Goal: Transaction & Acquisition: Purchase product/service

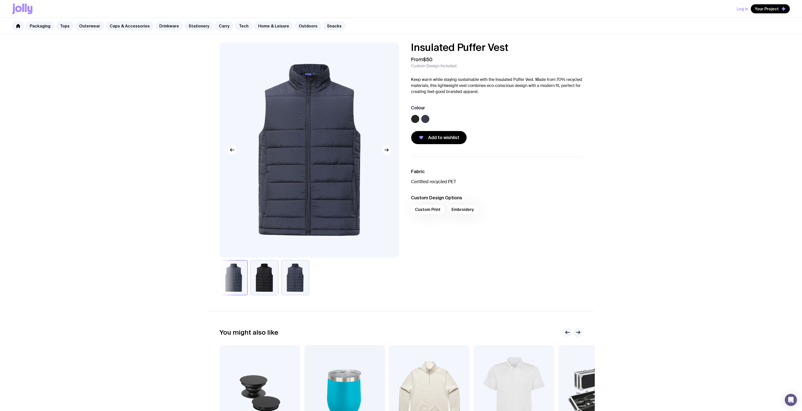
click at [141, 62] on div "Insulated Puffer Vest From $50 Custom Design Included Keep warm while staying s…" at bounding box center [401, 261] width 802 height 454
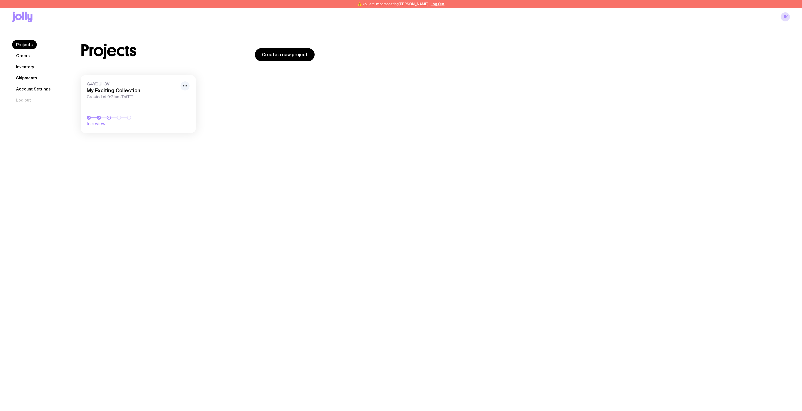
click at [186, 85] on icon "button" at bounding box center [185, 86] width 6 height 6
click at [172, 96] on button "Rename" at bounding box center [173, 97] width 24 height 5
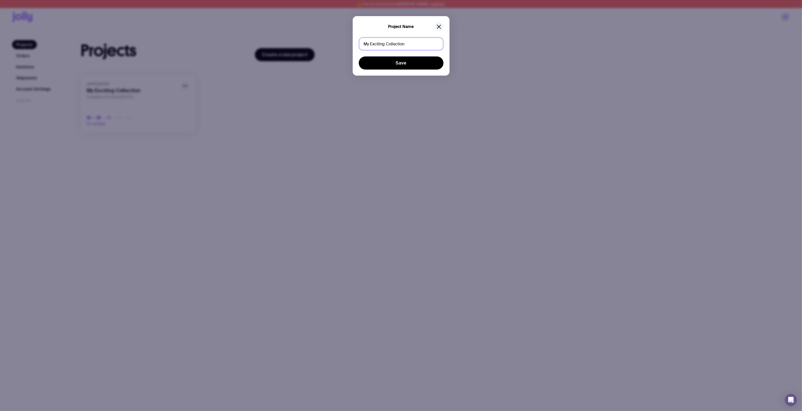
click at [414, 42] on input "My Exciting Collection" at bounding box center [401, 43] width 85 height 13
drag, startPoint x: 316, startPoint y: 38, endPoint x: 295, endPoint y: 38, distance: 20.7
click at [296, 38] on div "Project Name My Exciting Collection Save" at bounding box center [401, 205] width 802 height 411
type input "LAUW | Rebrand swag"
click at [380, 59] on button "Save" at bounding box center [401, 63] width 85 height 13
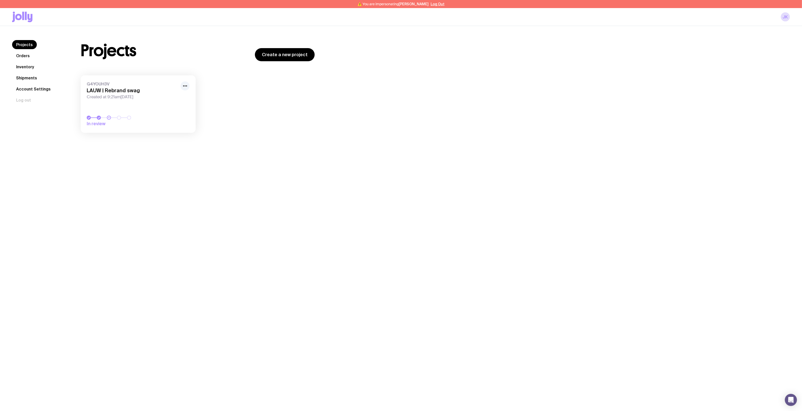
click at [440, 3] on button "Log Out" at bounding box center [438, 4] width 14 height 4
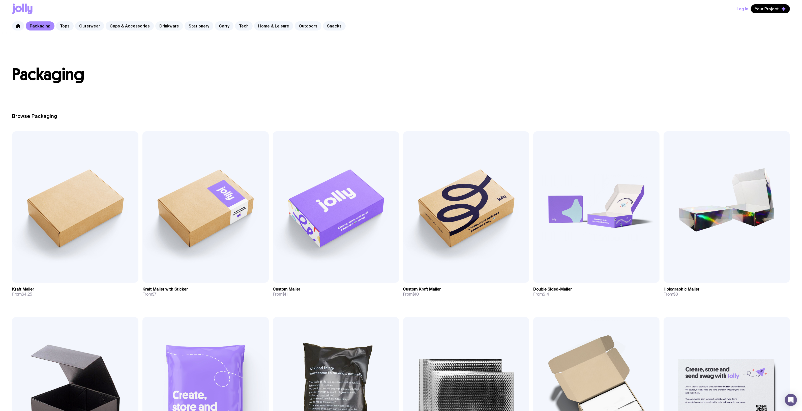
click at [163, 26] on link "Drinkware" at bounding box center [169, 25] width 28 height 9
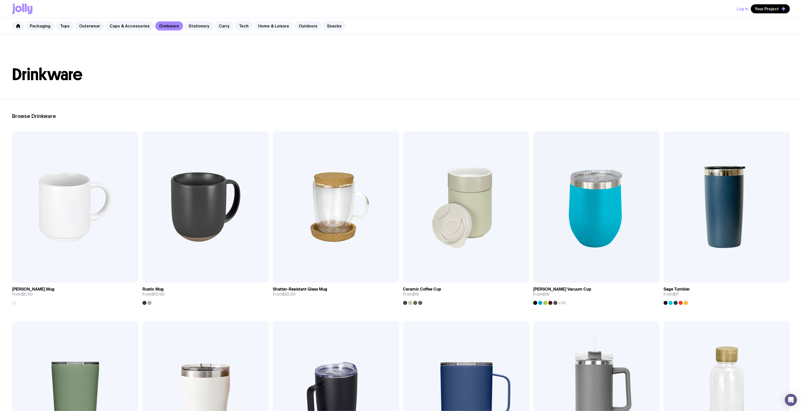
click at [258, 26] on link "Home & Leisure" at bounding box center [273, 25] width 39 height 9
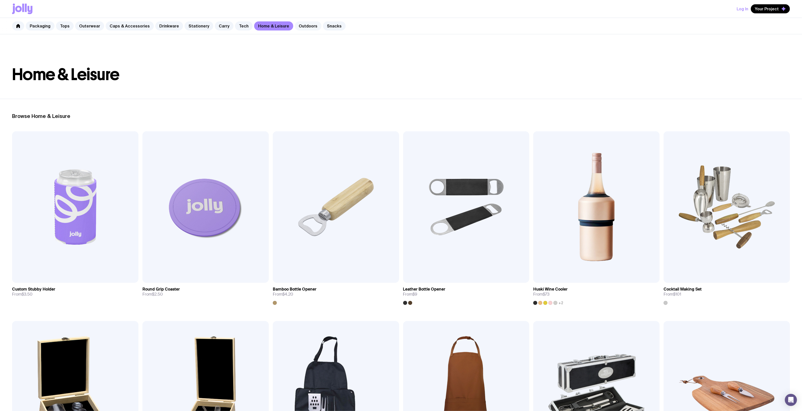
click at [302, 25] on link "Outdoors" at bounding box center [308, 25] width 27 height 9
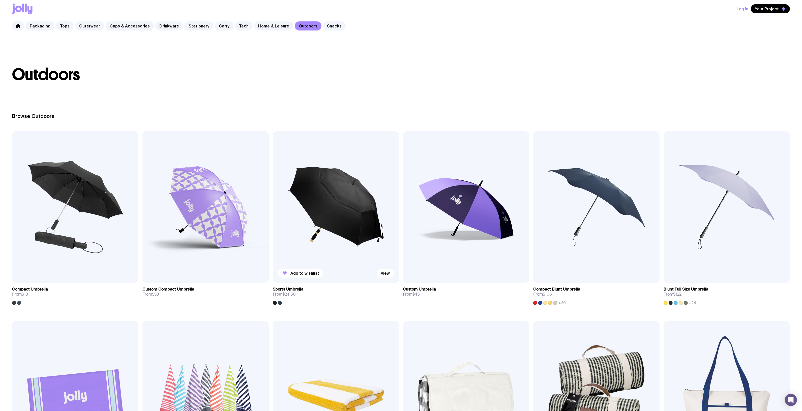
click at [296, 215] on img at bounding box center [336, 207] width 126 height 152
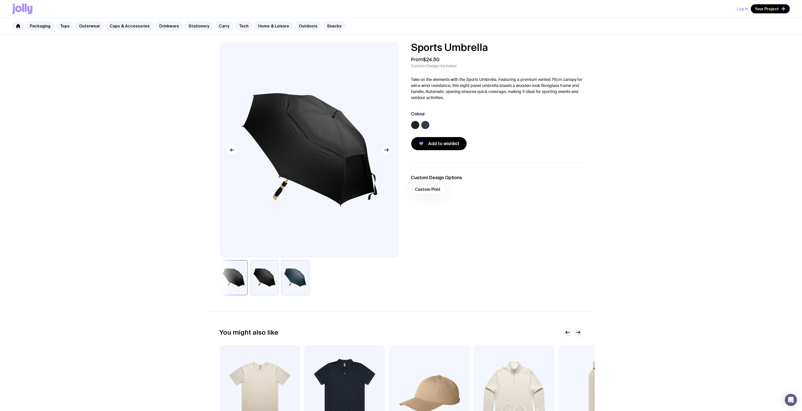
click at [296, 289] on button "button" at bounding box center [295, 277] width 28 height 35
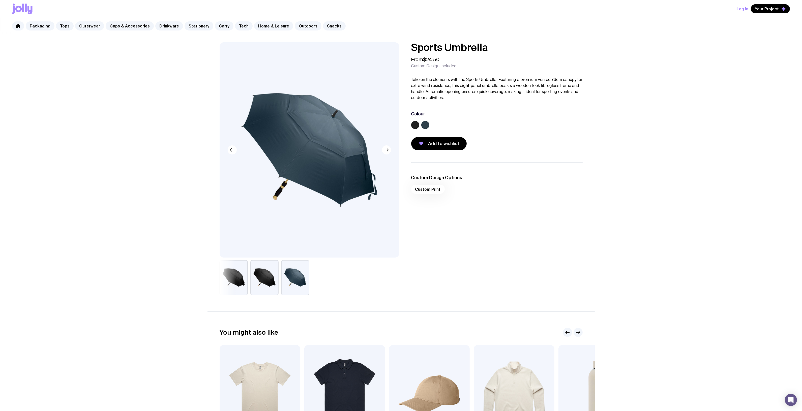
click at [423, 124] on label at bounding box center [426, 125] width 8 height 8
click at [0, 0] on input "radio" at bounding box center [0, 0] width 0 height 0
click at [417, 125] on label at bounding box center [415, 125] width 8 height 8
click at [0, 0] on input "radio" at bounding box center [0, 0] width 0 height 0
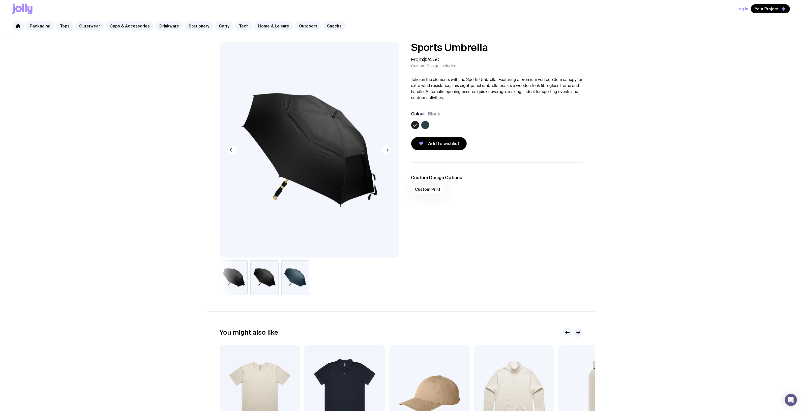
click at [428, 126] on label at bounding box center [426, 125] width 8 height 8
click at [0, 0] on input "radio" at bounding box center [0, 0] width 0 height 0
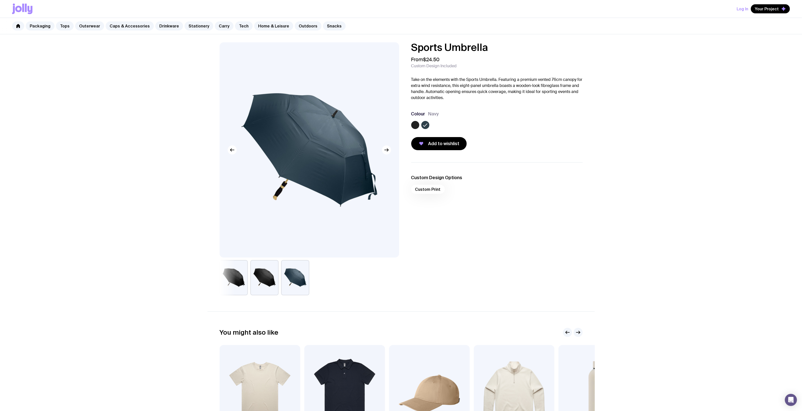
click at [452, 216] on div "Custom Design Options Custom Print" at bounding box center [493, 228] width 180 height 133
click at [662, 172] on div "Sports Umbrella From $24.50 Custom Design Included Take on the elements with th…" at bounding box center [401, 261] width 802 height 454
click at [591, 208] on div "Sports Umbrella From $24.50 Custom Design Included Take on the elements with th…" at bounding box center [401, 168] width 387 height 253
click at [544, 180] on h3 "Custom Design Options" at bounding box center [497, 178] width 172 height 6
click at [150, 124] on div "Sports Umbrella From $24.50 Custom Design Included Take on the elements with th…" at bounding box center [401, 261] width 802 height 454
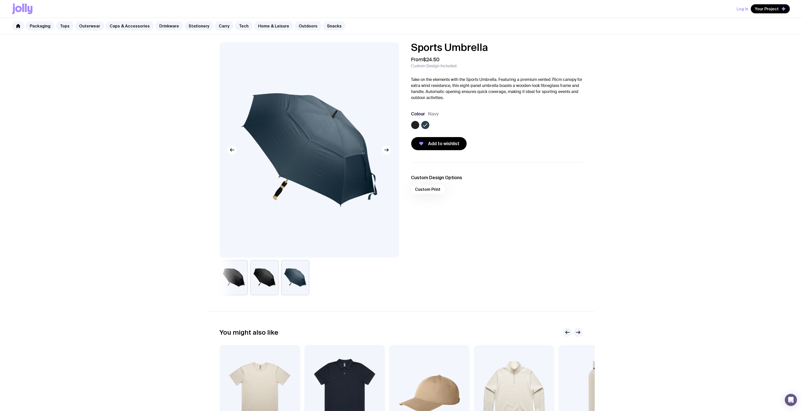
click at [512, 225] on div "Custom Design Options Custom Print" at bounding box center [493, 228] width 180 height 133
click at [159, 37] on div "Sports Umbrella From $24.50 Custom Design Included Take on the elements with th…" at bounding box center [401, 261] width 802 height 454
click at [152, 52] on div "Sports Umbrella From $24.50 Custom Design Included Take on the elements with th…" at bounding box center [401, 261] width 802 height 454
click at [218, 27] on link "Carry" at bounding box center [224, 25] width 19 height 9
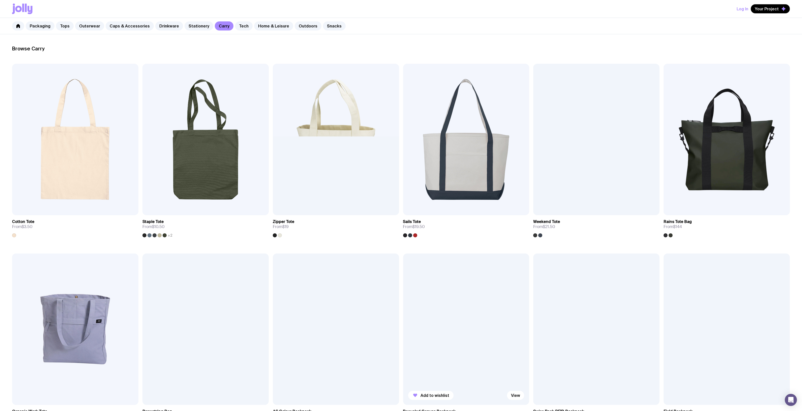
scroll to position [158, 0]
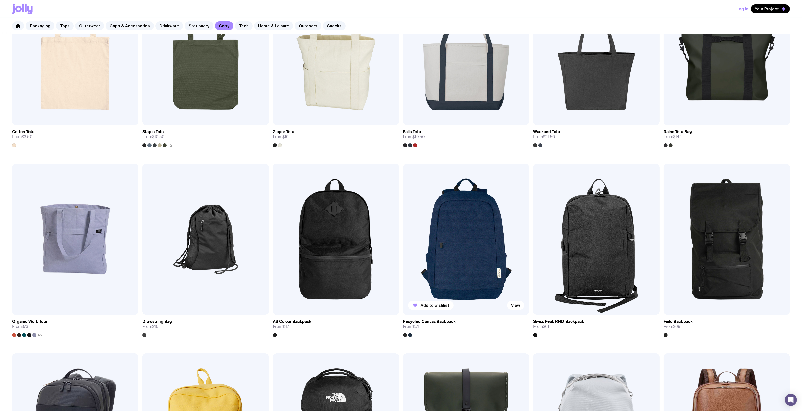
click at [466, 208] on img at bounding box center [466, 240] width 126 height 152
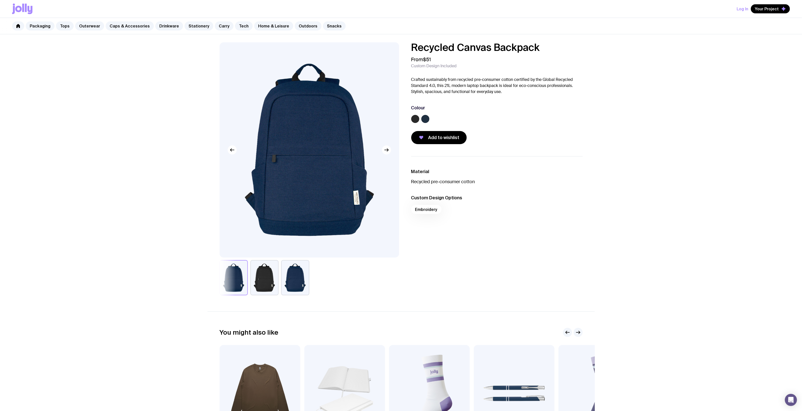
click at [425, 117] on label at bounding box center [426, 119] width 8 height 8
click at [0, 0] on input "radio" at bounding box center [0, 0] width 0 height 0
